Goal: Information Seeking & Learning: Learn about a topic

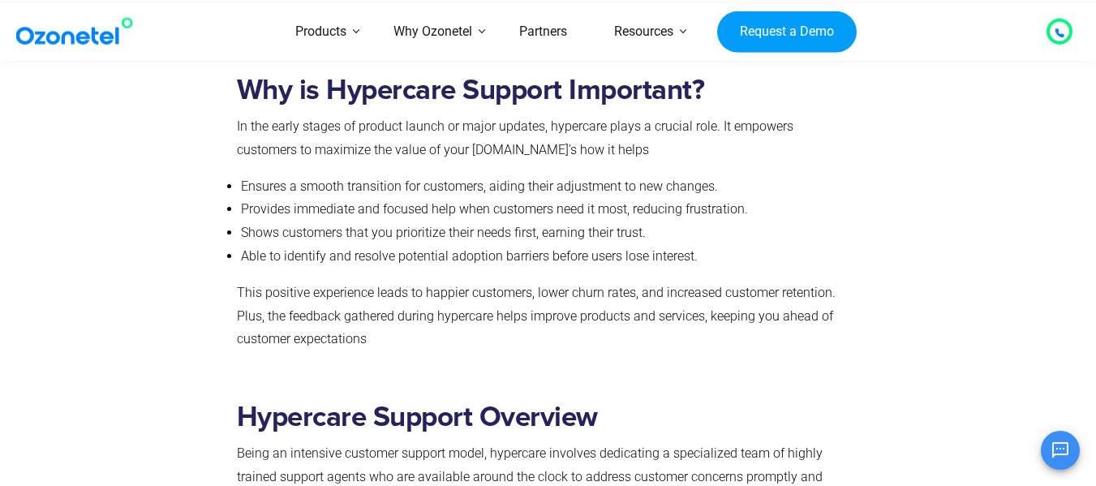
scroll to position [1245, 0]
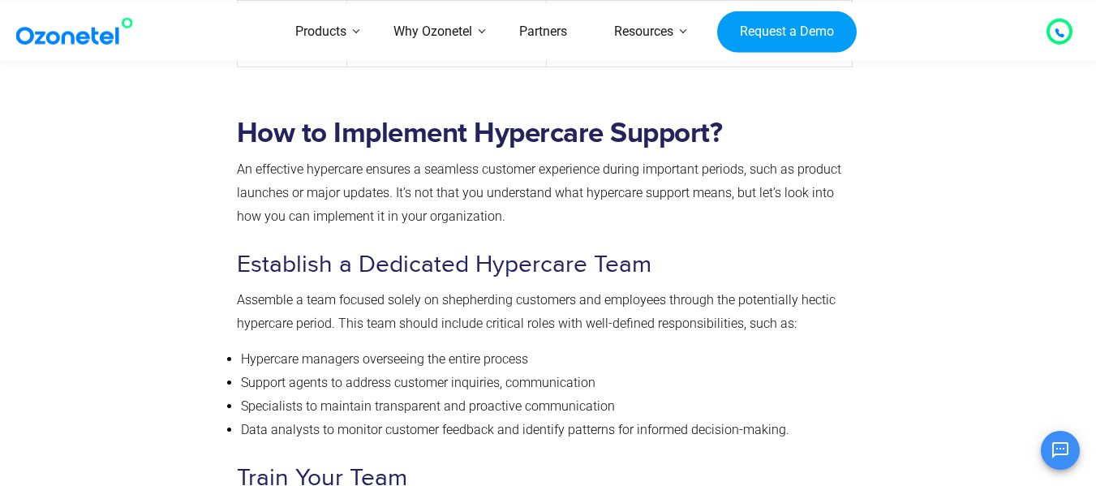
scroll to position [4124, 0]
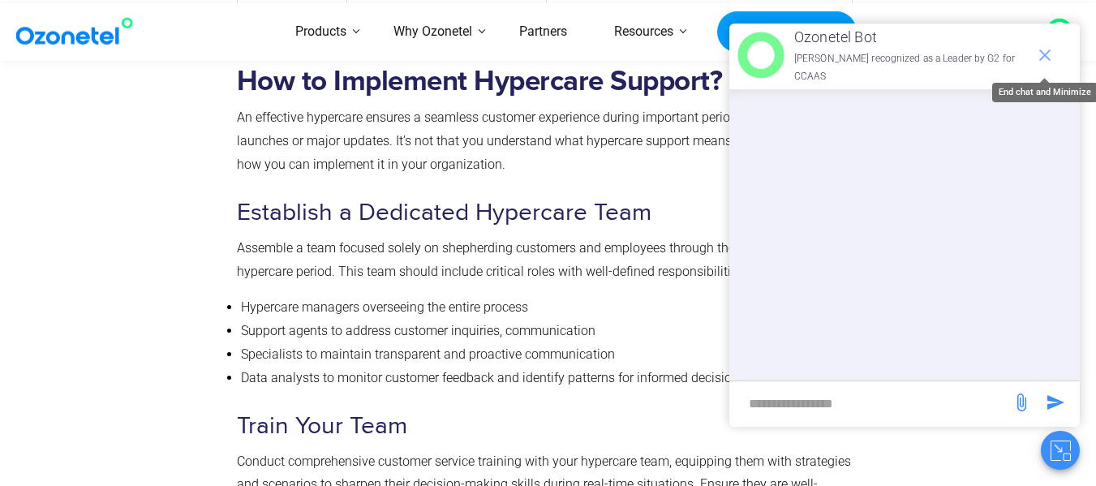
click at [1050, 55] on icon "end chat or minimize" at bounding box center [1044, 54] width 19 height 19
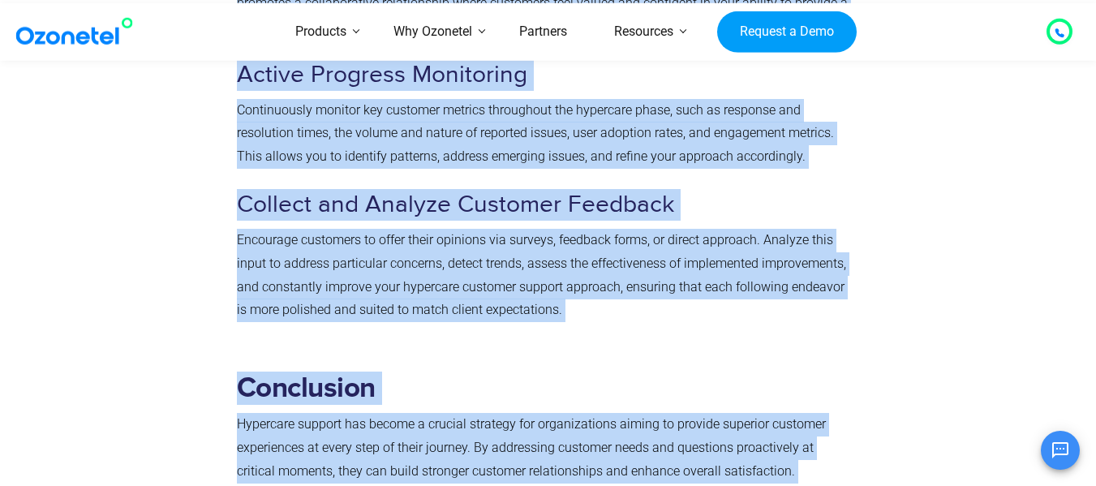
scroll to position [4975, 0]
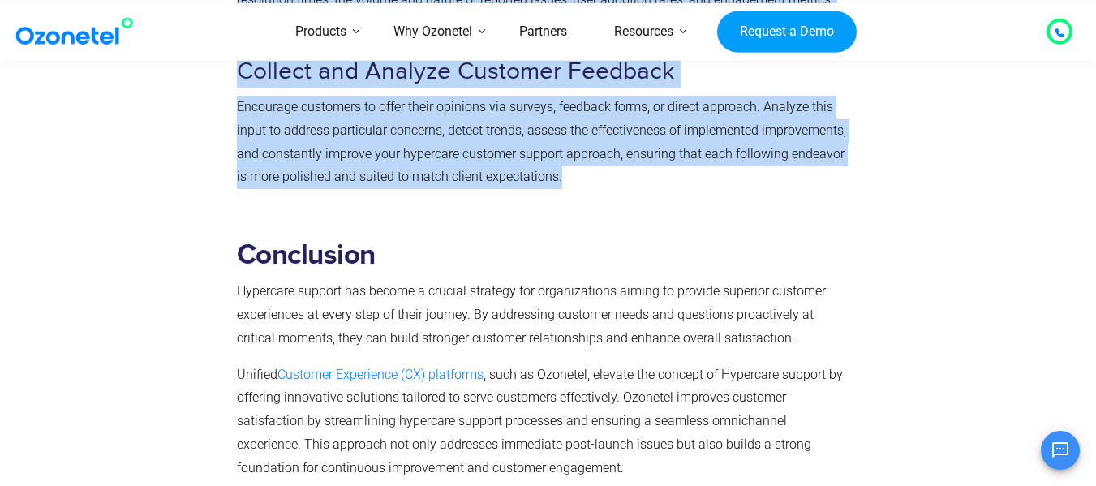
drag, startPoint x: 235, startPoint y: 144, endPoint x: 640, endPoint y: 177, distance: 406.1
copy div "Lo ipsumdolo sitametco adipisc e seddoeiu temporin utlaboreet dolore magnaaliq …"
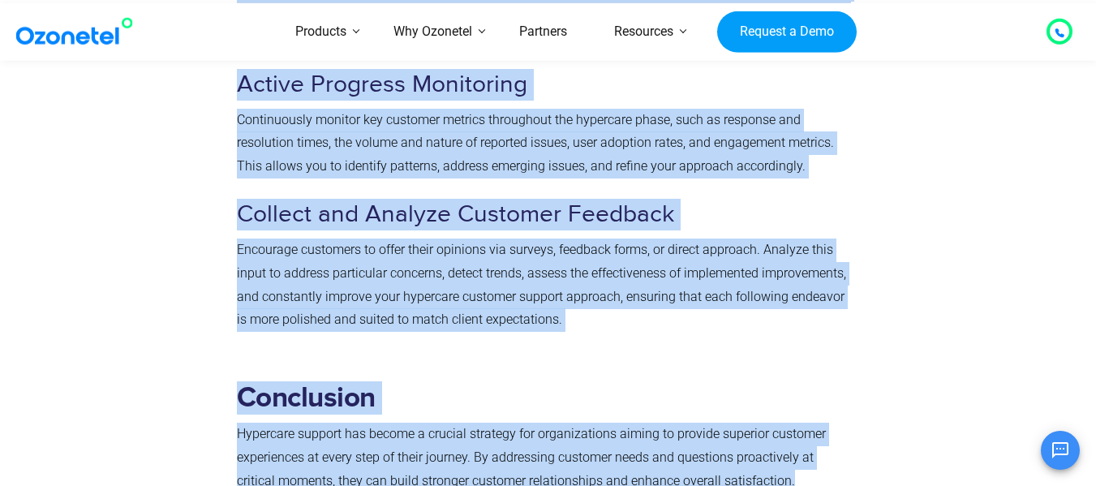
scroll to position [4683, 0]
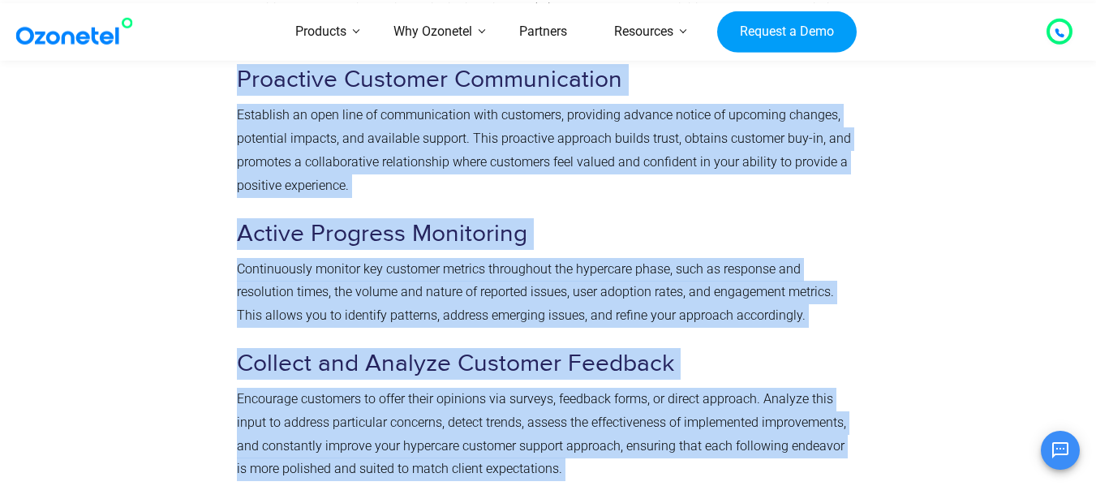
drag, startPoint x: 564, startPoint y: 322, endPoint x: 231, endPoint y: 87, distance: 407.4
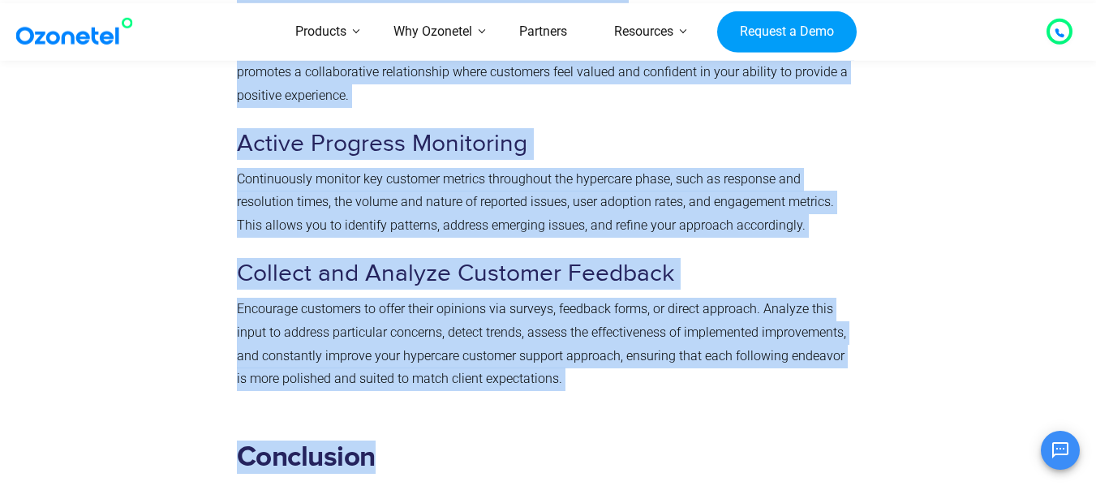
scroll to position [4902, 0]
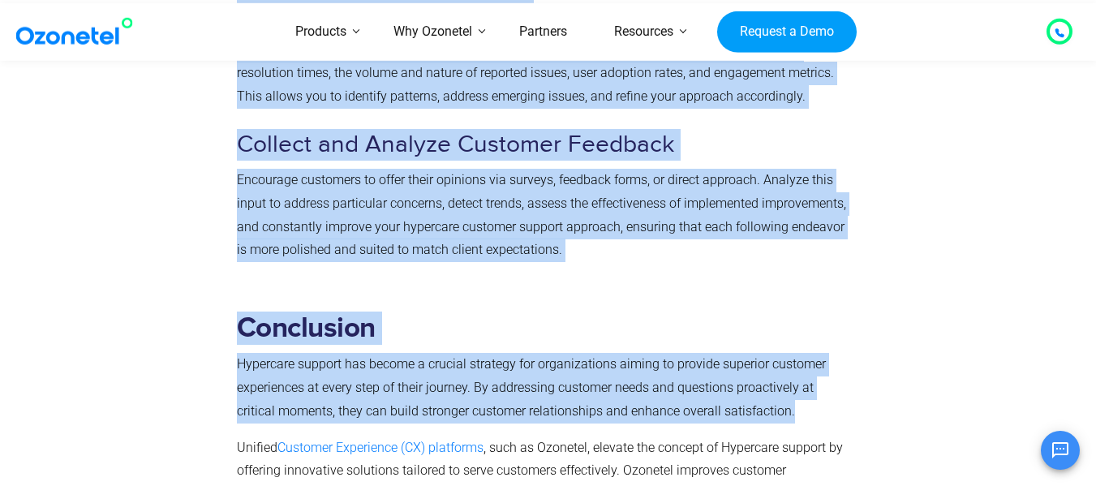
drag, startPoint x: 237, startPoint y: 153, endPoint x: 780, endPoint y: 410, distance: 600.9
copy div "Lo ipsumdolo sitametco adipisc e seddoeiu temporin utlaboreet dolore magnaaliq …"
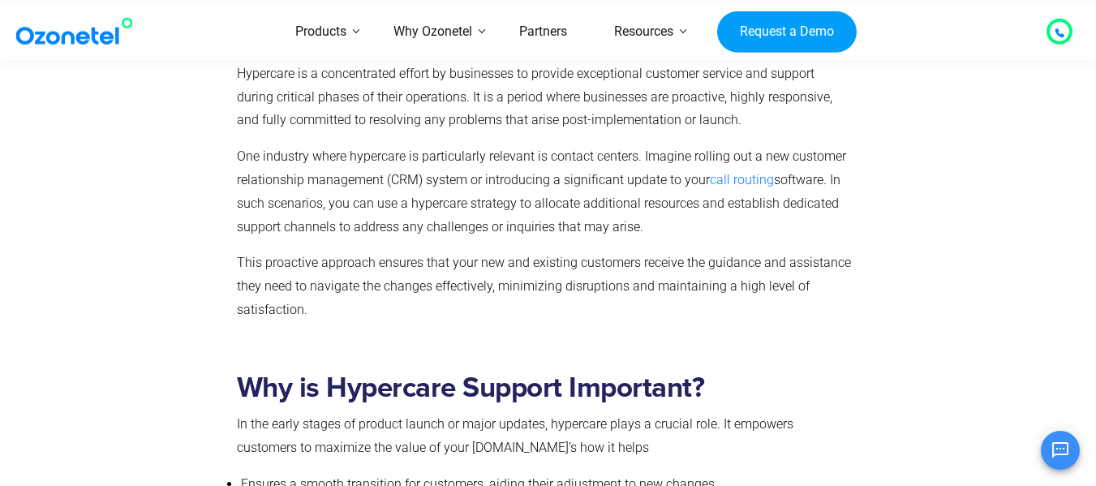
scroll to position [883, 0]
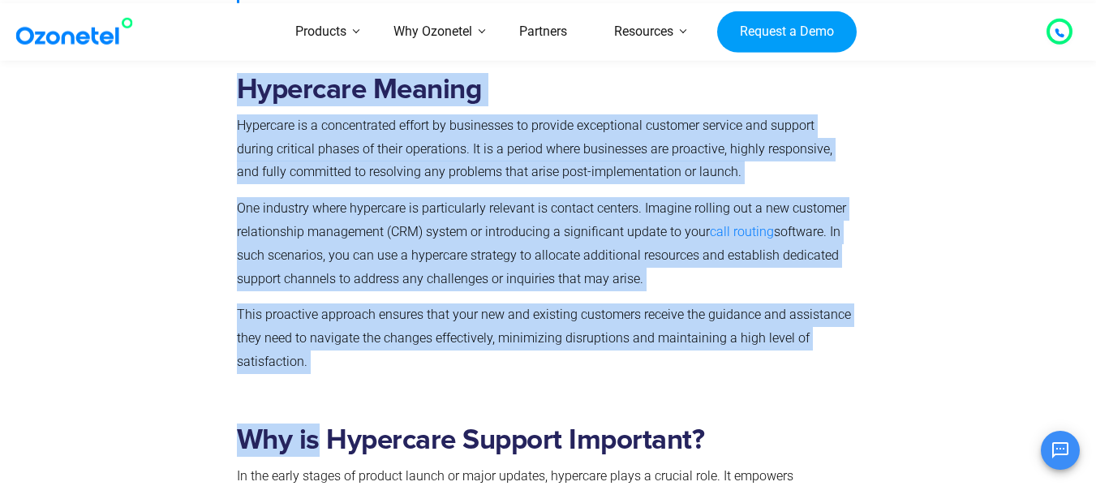
drag, startPoint x: 320, startPoint y: 361, endPoint x: 223, endPoint y: 307, distance: 111.1
click at [820, 165] on p "Hypercare is a concentrated effort by businesses to provide exceptional custome…" at bounding box center [545, 149] width 616 height 70
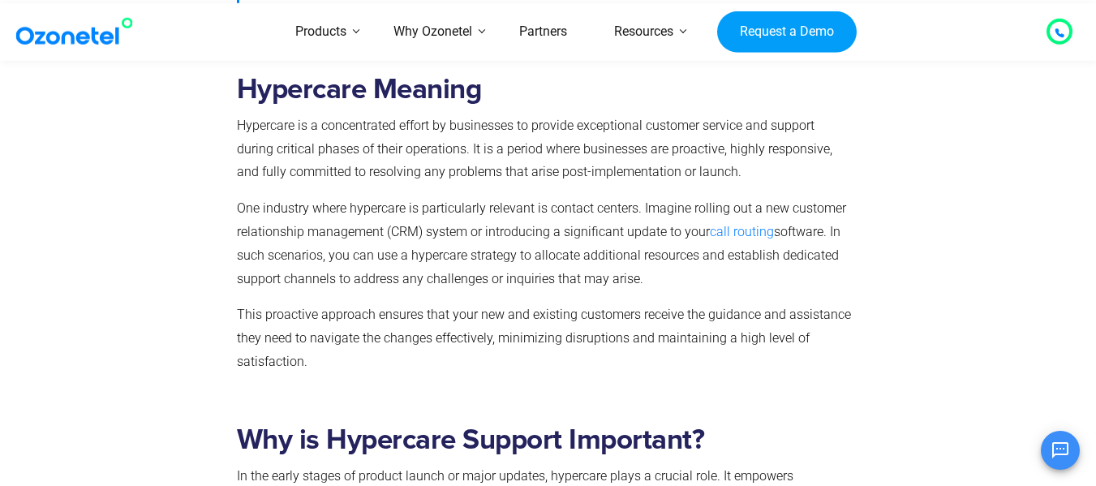
drag, startPoint x: 238, startPoint y: 129, endPoint x: 781, endPoint y: 167, distance: 544.8
click at [781, 167] on p "Hypercare is a concentrated effort by businesses to provide exceptional custome…" at bounding box center [545, 149] width 616 height 70
copy span "Hypercare is a concentrated effort by businesses to provide exceptional custome…"
